Goal: Transaction & Acquisition: Purchase product/service

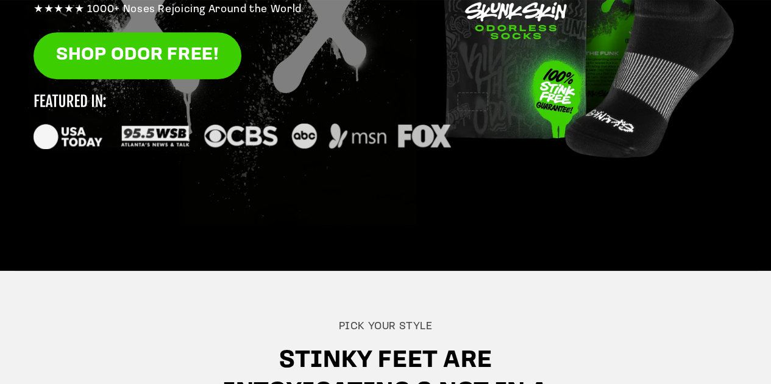
scroll to position [177, 0]
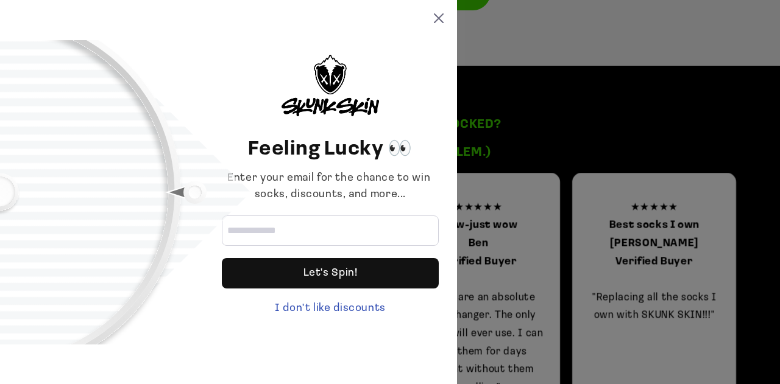
click at [583, 130] on div "Feeling Lucky 👀 Enter your email for the chance to win socks, discounts, and mo…" at bounding box center [390, 192] width 780 height 384
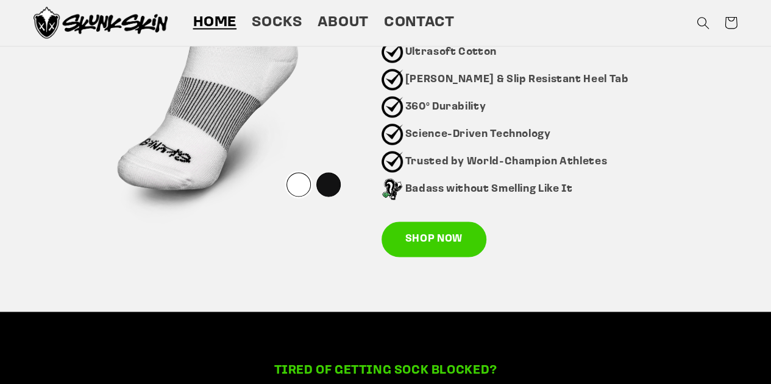
scroll to position [786, 0]
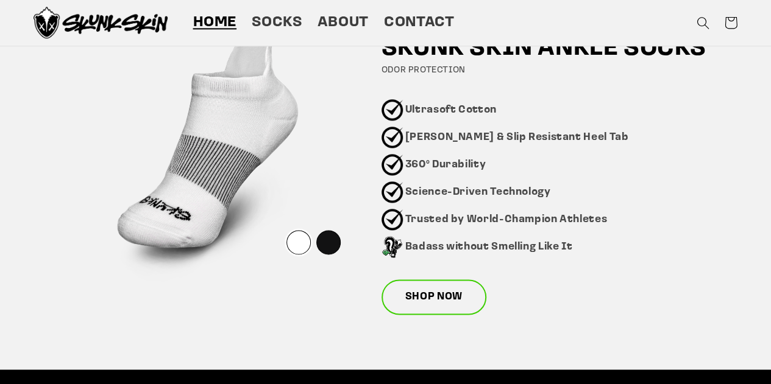
click at [447, 296] on link "SHOP NOW" at bounding box center [433, 297] width 105 height 35
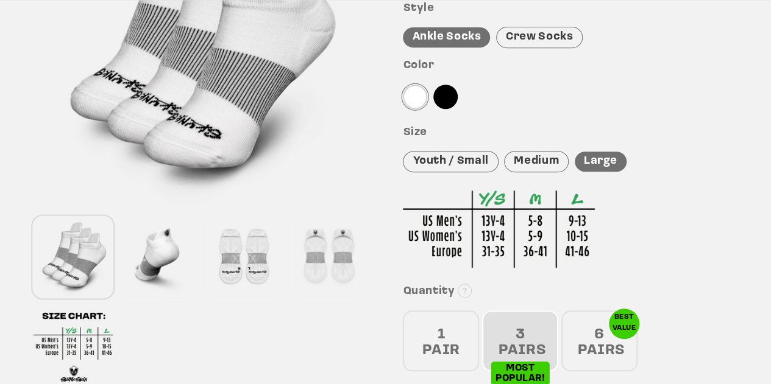
scroll to position [487, 0]
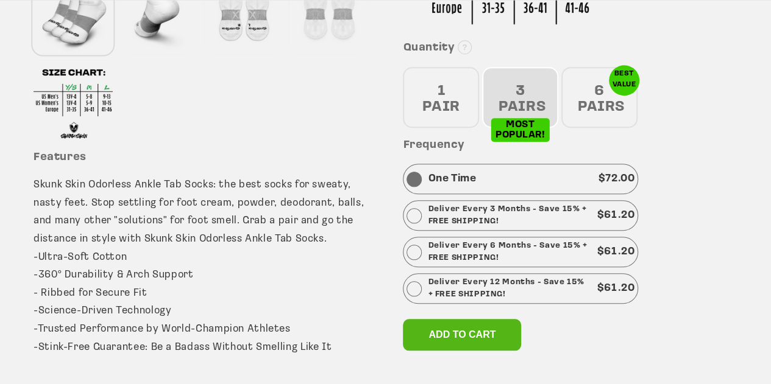
click at [577, 111] on div "6 PAIRS" at bounding box center [599, 97] width 76 height 61
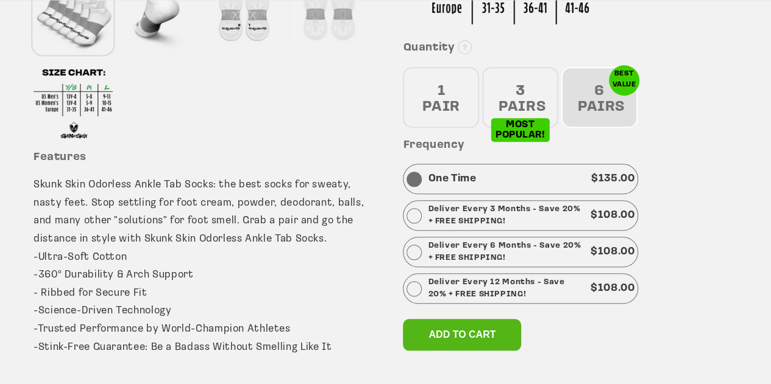
click at [490, 182] on div "One Time $ 135.00" at bounding box center [520, 179] width 235 height 30
click at [517, 225] on p "Deliver Every 3 Months - Save 20% + FREE SHIPPING!" at bounding box center [506, 215] width 157 height 24
click at [514, 182] on div "One Time $ 135.00" at bounding box center [520, 179] width 235 height 30
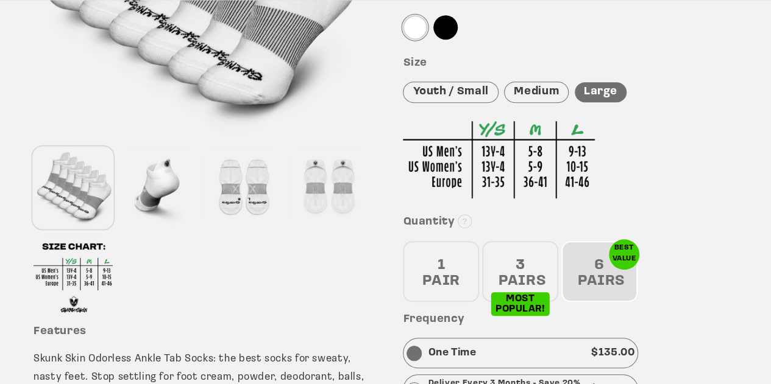
scroll to position [426, 0]
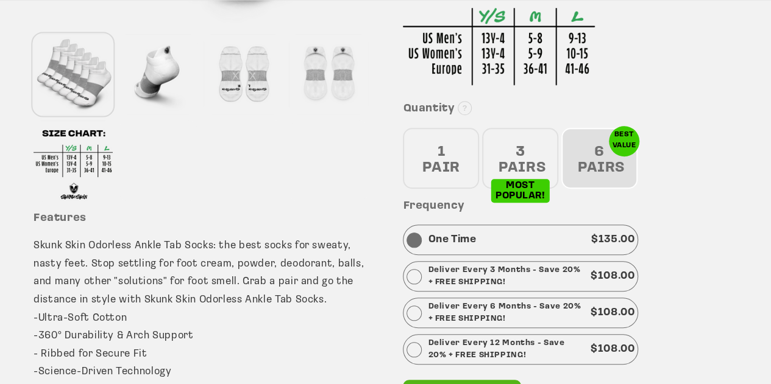
click at [519, 144] on div "3 PAIRS" at bounding box center [520, 158] width 76 height 61
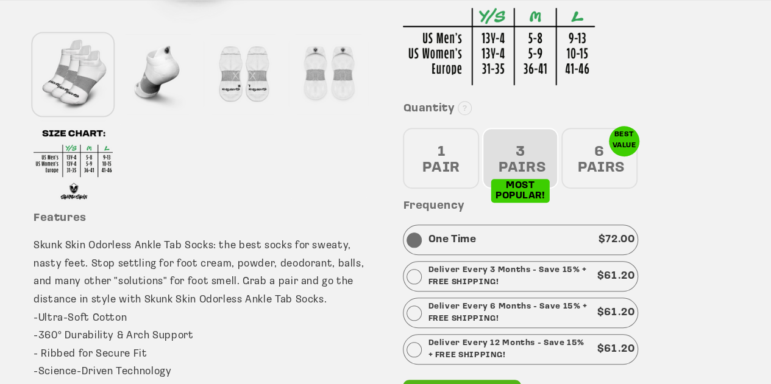
click at [591, 160] on div "6 PAIRS" at bounding box center [599, 158] width 76 height 61
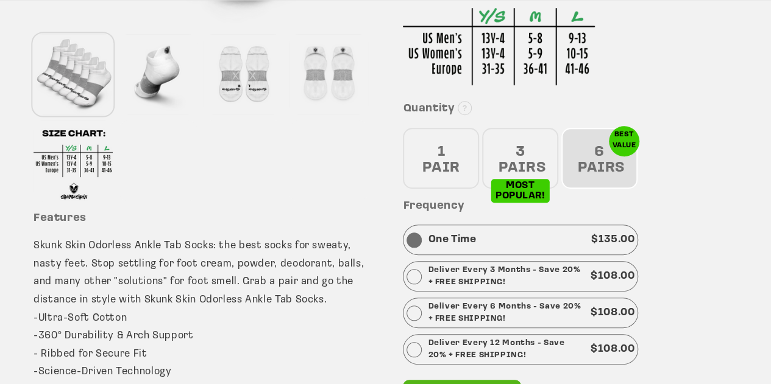
click at [462, 170] on div "1 PAIR" at bounding box center [441, 158] width 76 height 61
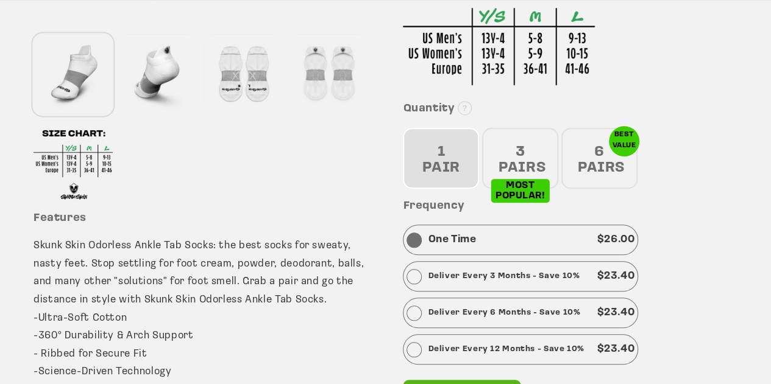
click at [532, 161] on div "3 PAIRS" at bounding box center [520, 158] width 76 height 61
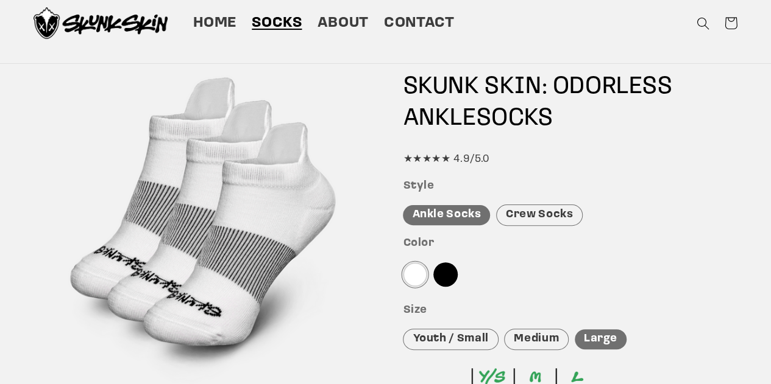
scroll to position [0, 0]
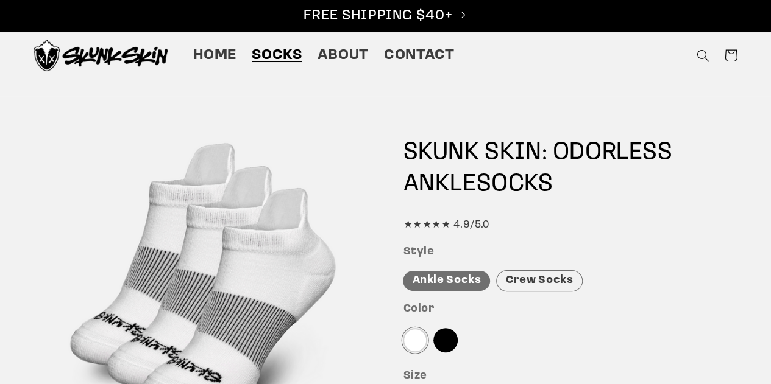
click at [447, 218] on div "★★★★★ 4.9/5.0" at bounding box center [570, 225] width 334 height 18
click at [454, 232] on div "★★★★★ 4.9/5.0" at bounding box center [570, 225] width 334 height 18
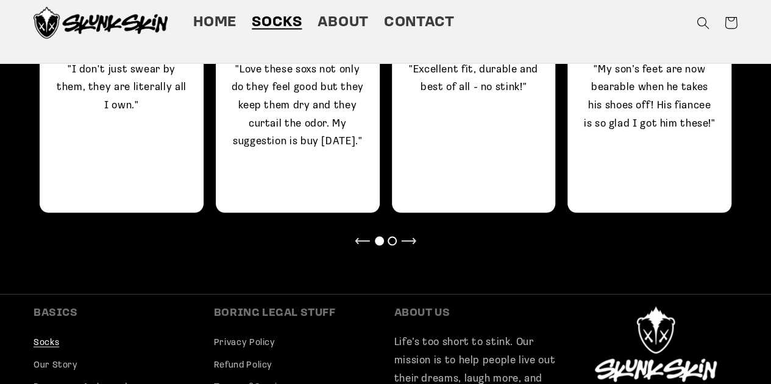
scroll to position [900, 0]
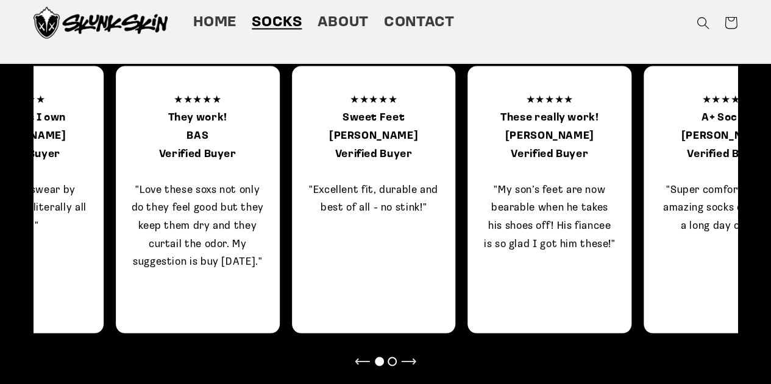
drag, startPoint x: 712, startPoint y: 224, endPoint x: 613, endPoint y: 229, distance: 99.4
click at [613, 228] on p "★★★★★ These really work! Terri Verified Buyer "My son’s feet are now bearable w…" at bounding box center [548, 172] width 133 height 162
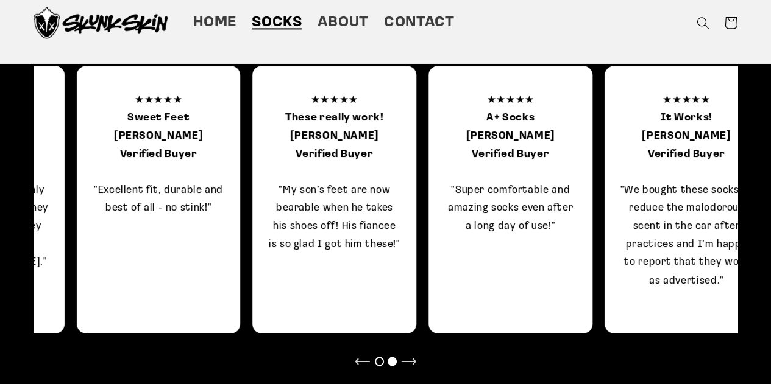
drag, startPoint x: 130, startPoint y: 191, endPoint x: 525, endPoint y: 226, distance: 396.3
click at [522, 226] on p "★★★★★ A+ Socks Hugo L. Verified Buyer "Super comfortable and amazing socks even…" at bounding box center [509, 163] width 133 height 144
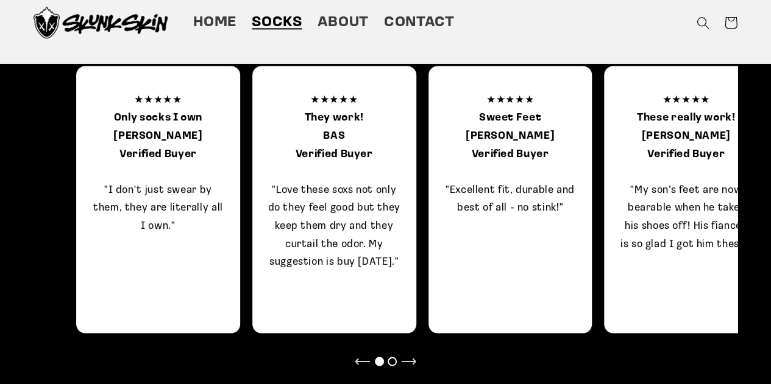
drag, startPoint x: 635, startPoint y: 217, endPoint x: 671, endPoint y: 207, distance: 38.0
click at [671, 207] on p "★★★★★ These really work! Terri Verified Buyer "My son’s feet are now bearable w…" at bounding box center [685, 172] width 133 height 162
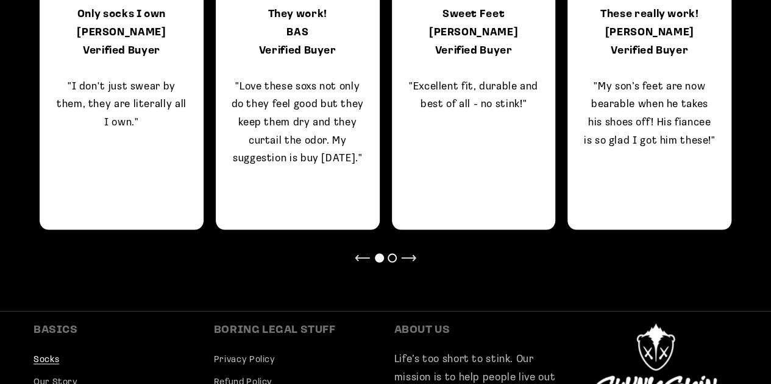
scroll to position [1022, 0]
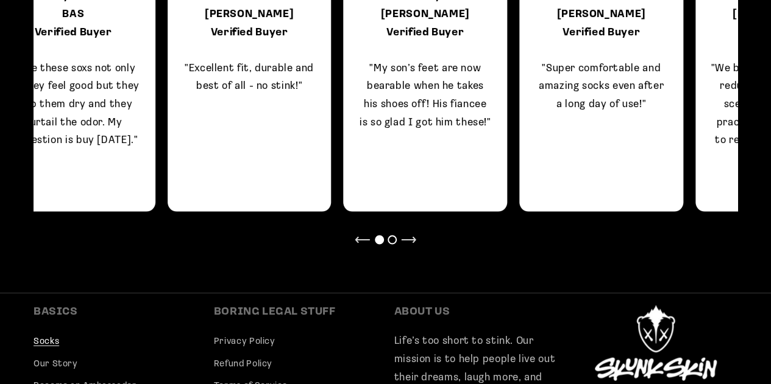
drag, startPoint x: 641, startPoint y: 123, endPoint x: 209, endPoint y: 146, distance: 432.5
click at [343, 146] on div "★★★★★ These really work! Terri Verified Buyer "My son’s feet are now bearable w…" at bounding box center [425, 77] width 164 height 267
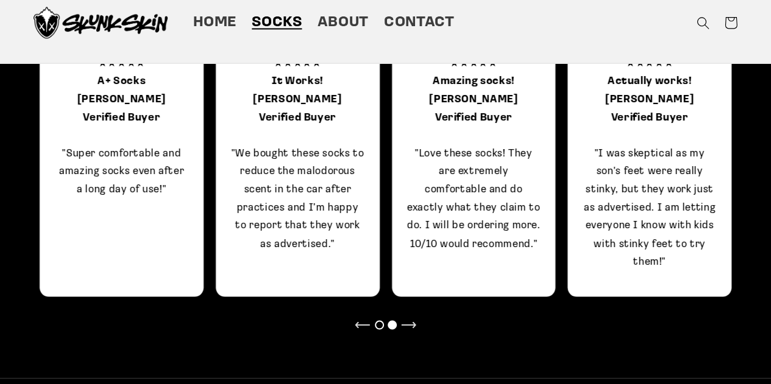
scroll to position [900, 0]
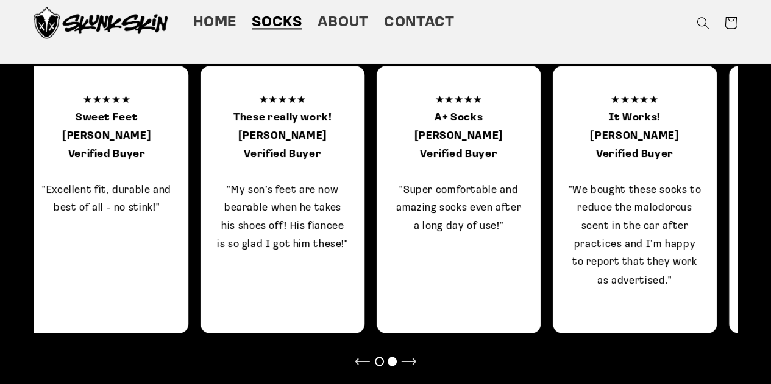
drag, startPoint x: 348, startPoint y: 211, endPoint x: 722, endPoint y: 224, distance: 374.2
click at [701, 224] on p "★★★★★ It Works! Craig W. Verified Buyer "We bought these socks to reduce the ma…" at bounding box center [634, 199] width 133 height 216
